Goal: Navigation & Orientation: Go to known website

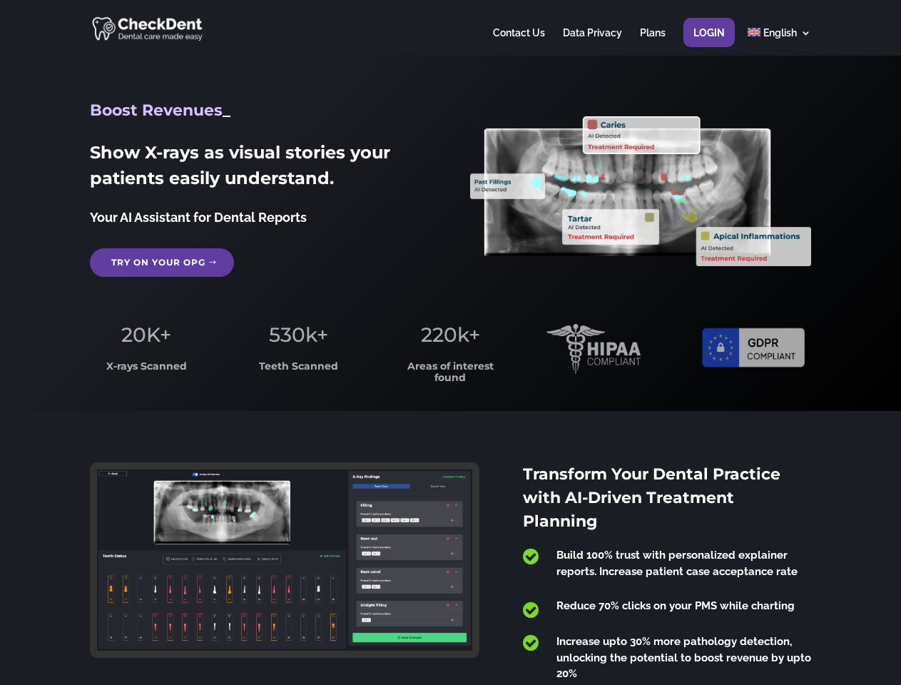
click at [450, 342] on span "220k+" at bounding box center [450, 335] width 59 height 24
